Goal: Entertainment & Leisure: Consume media (video, audio)

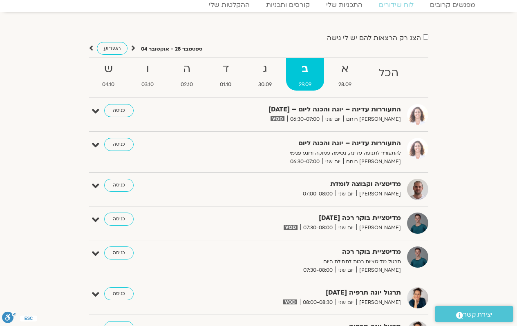
scroll to position [48, 0]
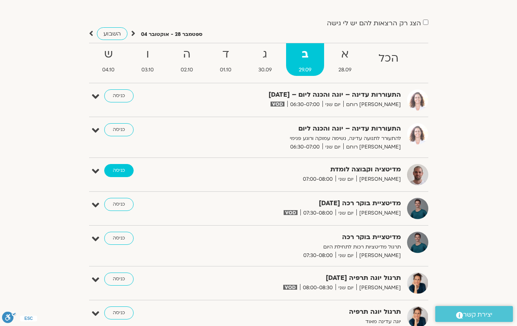
click at [123, 175] on link "כניסה" at bounding box center [118, 170] width 29 height 13
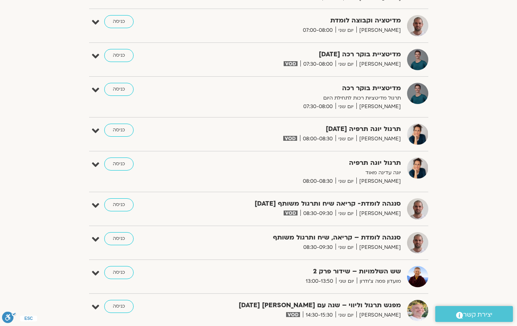
scroll to position [211, 0]
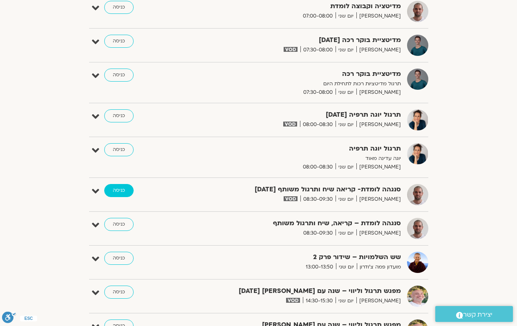
click at [118, 191] on link "כניסה" at bounding box center [118, 190] width 29 height 13
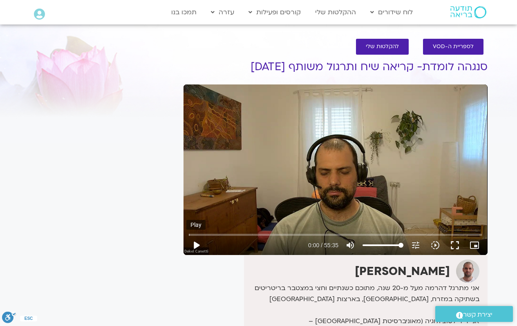
click at [194, 244] on button "play_arrow" at bounding box center [196, 246] width 20 height 20
click at [453, 246] on button "fullscreen" at bounding box center [455, 246] width 20 height 20
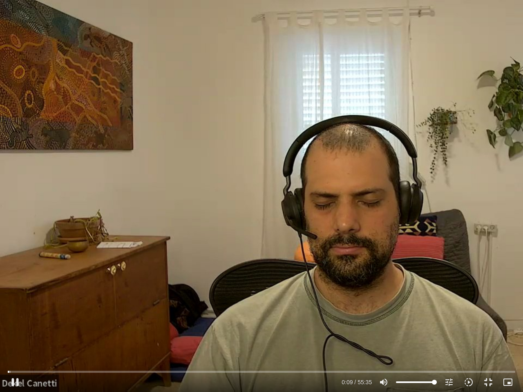
click at [291, 274] on div "Skip Ad pause 0:09 / 55:35 volume_up Mute tune Resolution Auto 720p slow_motion…" at bounding box center [261, 196] width 523 height 392
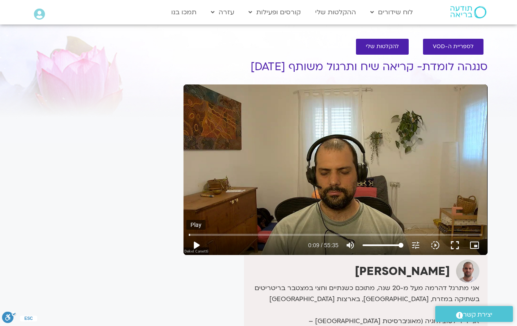
click at [198, 246] on button "play_arrow" at bounding box center [196, 246] width 20 height 20
type input "11.115609"
click at [476, 245] on icon "picture_in_picture_alt" at bounding box center [474, 246] width 10 height 10
click at [455, 244] on button "fullscreen" at bounding box center [455, 246] width 20 height 20
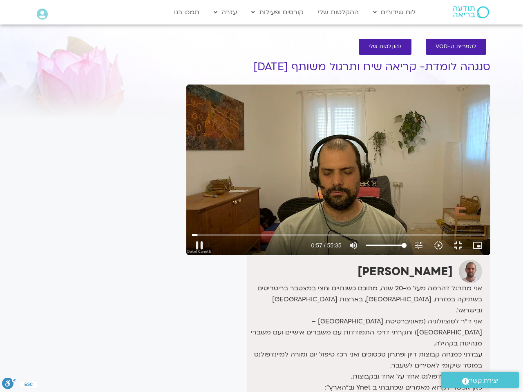
type input "57.436574"
